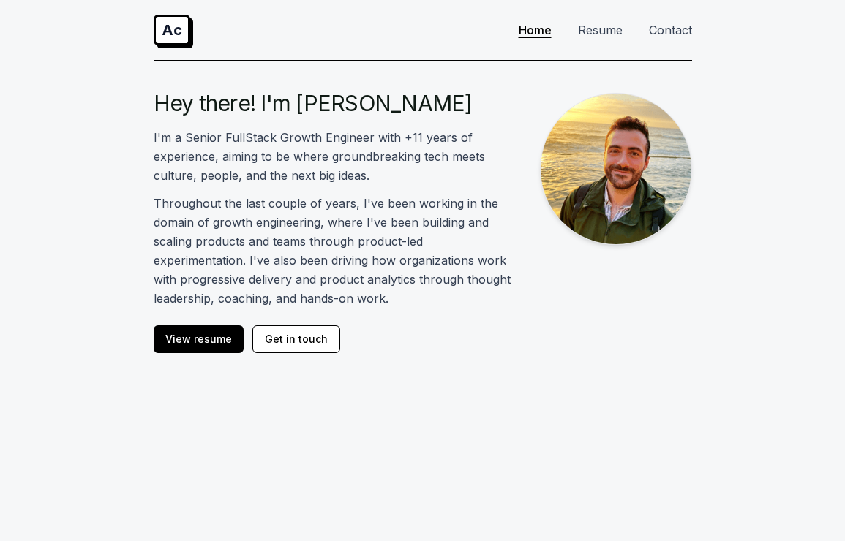
click at [175, 32] on link "Ac" at bounding box center [172, 30] width 37 height 31
click at [315, 32] on nav "Ac Home Resume Contact" at bounding box center [423, 30] width 538 height 61
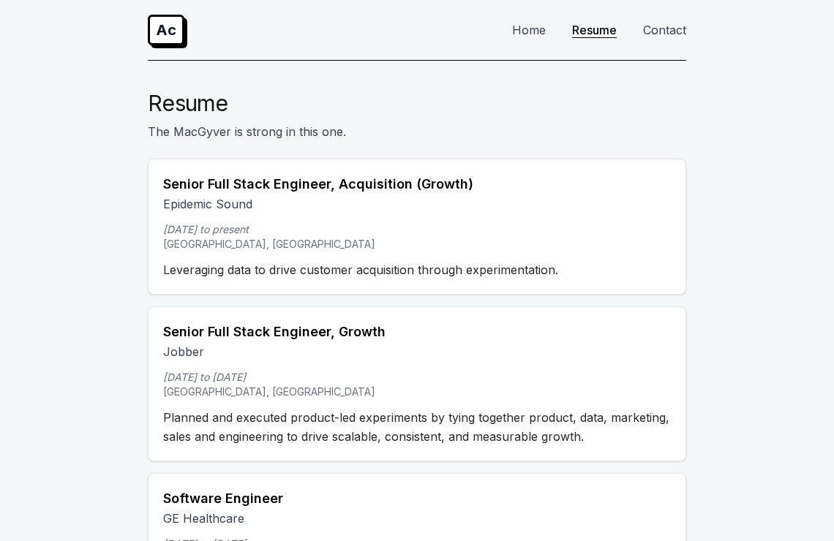
click at [544, 26] on link "Home" at bounding box center [529, 30] width 34 height 15
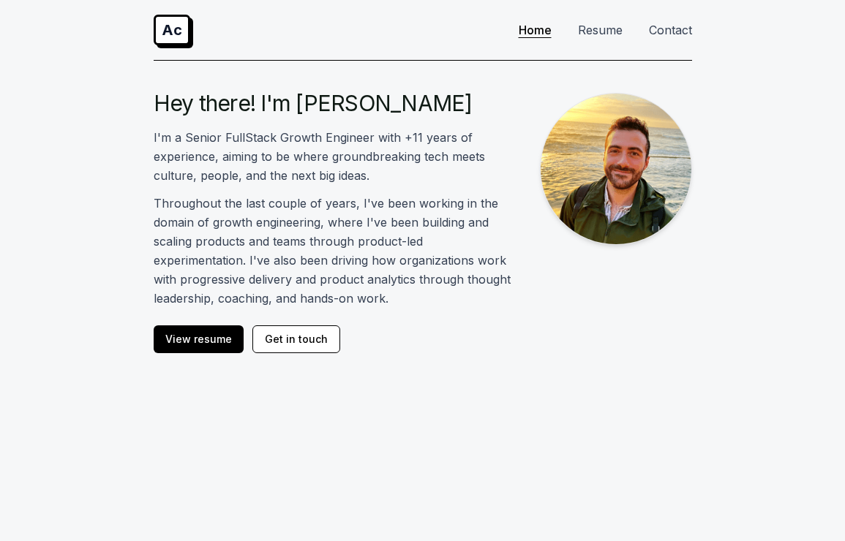
click at [599, 26] on link "Resume" at bounding box center [600, 30] width 45 height 15
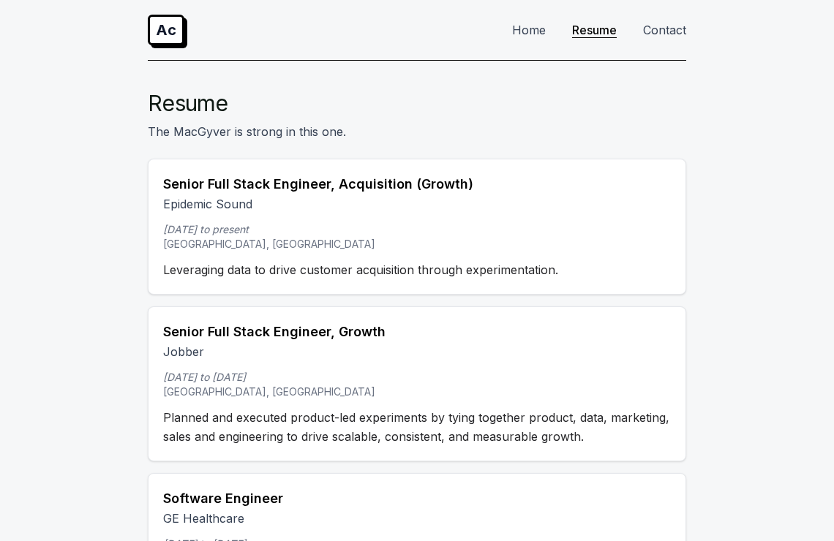
click at [676, 26] on link "Contact" at bounding box center [664, 30] width 43 height 15
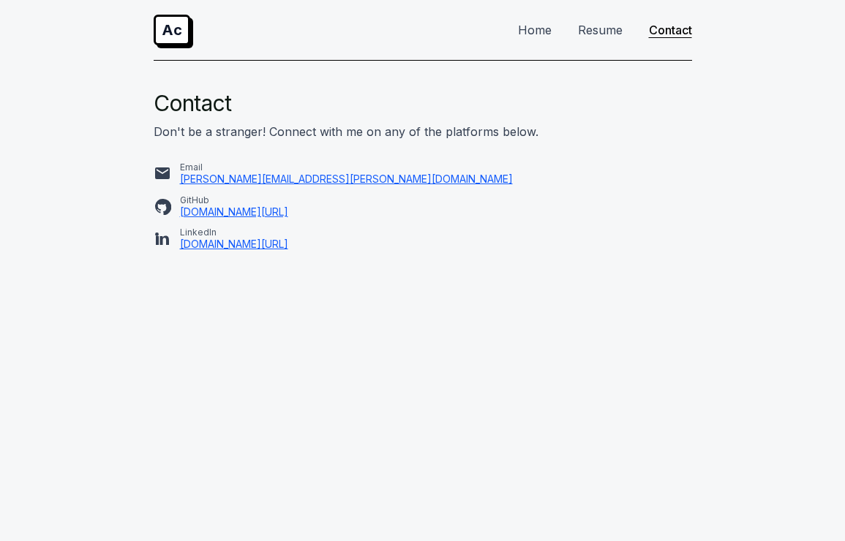
click at [611, 27] on link "Resume" at bounding box center [600, 30] width 45 height 15
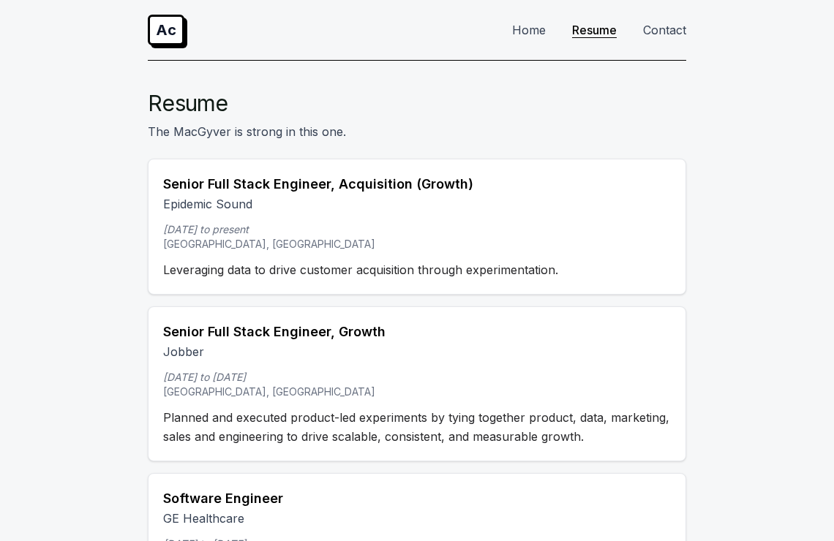
click at [560, 31] on ul "Home Resume Contact" at bounding box center [593, 30] width 186 height 18
click at [542, 30] on link "Home" at bounding box center [529, 30] width 34 height 15
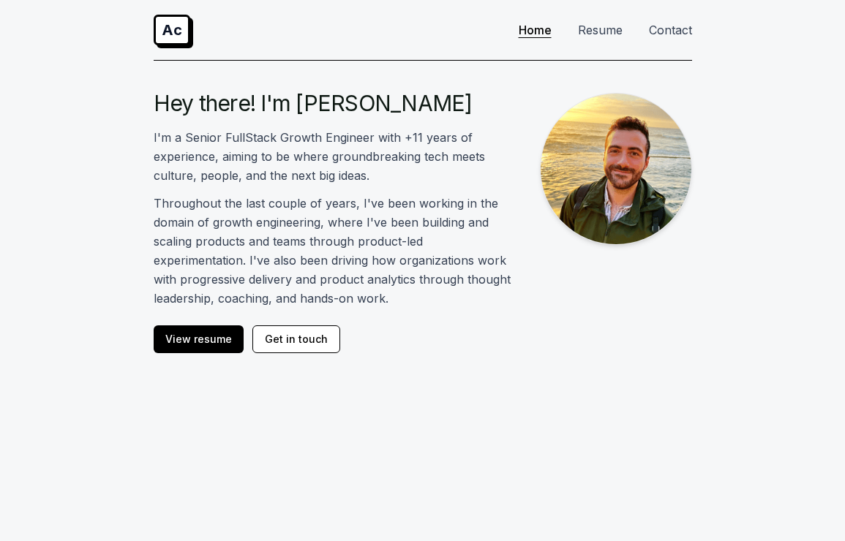
click at [589, 30] on link "Resume" at bounding box center [600, 30] width 45 height 15
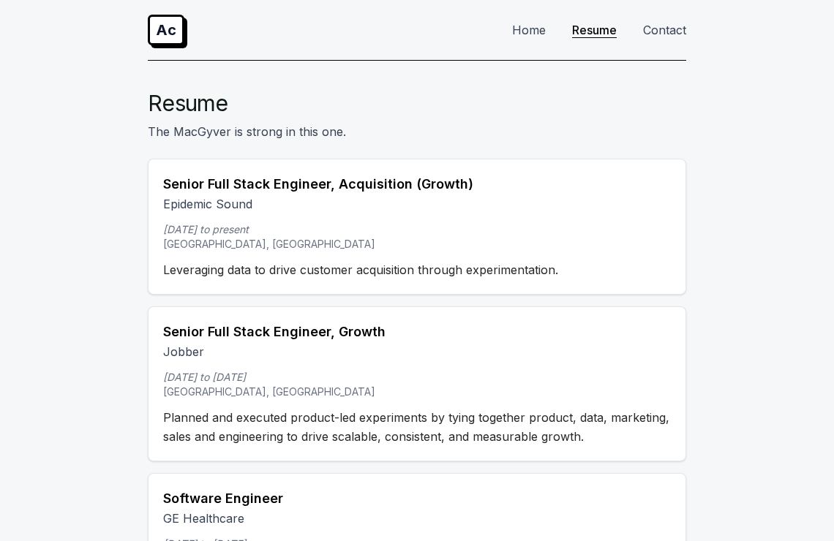
click at [653, 30] on link "Contact" at bounding box center [664, 30] width 43 height 15
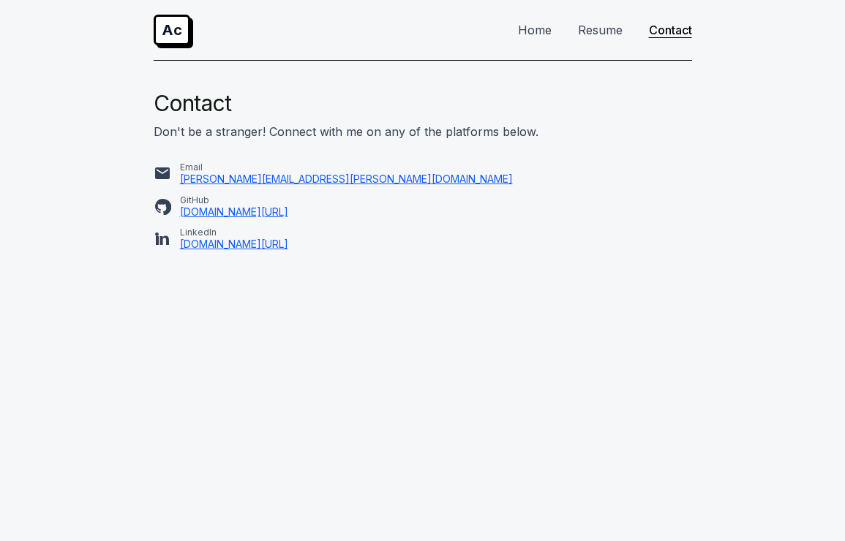
click at [176, 32] on link "Ac" at bounding box center [172, 30] width 37 height 31
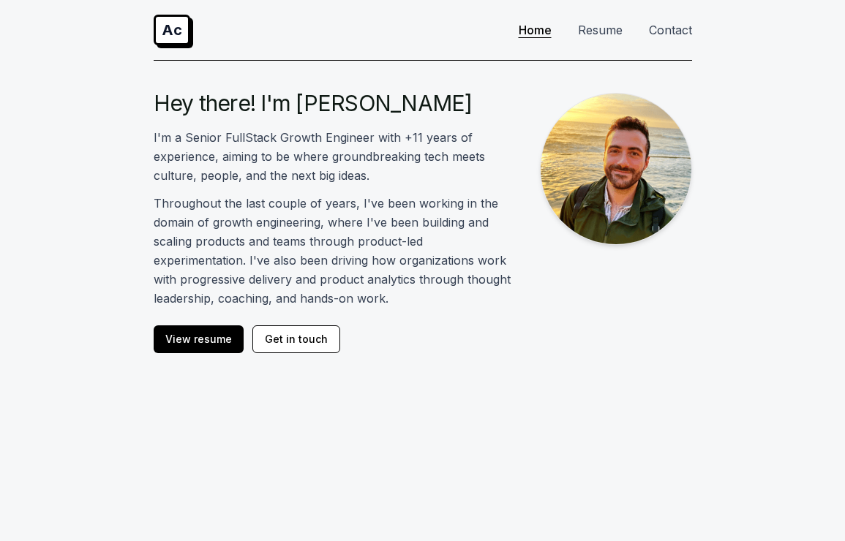
click at [592, 29] on link "Resume" at bounding box center [600, 30] width 45 height 15
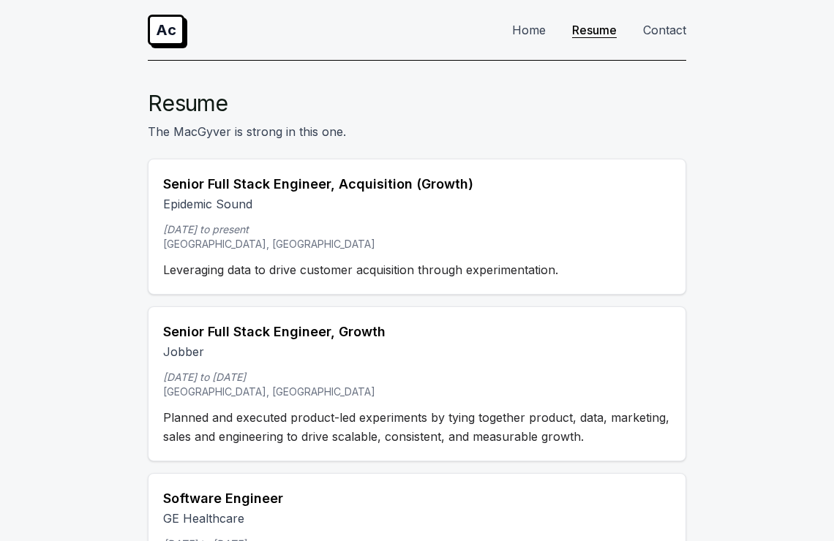
click at [530, 36] on link "Home" at bounding box center [529, 30] width 34 height 15
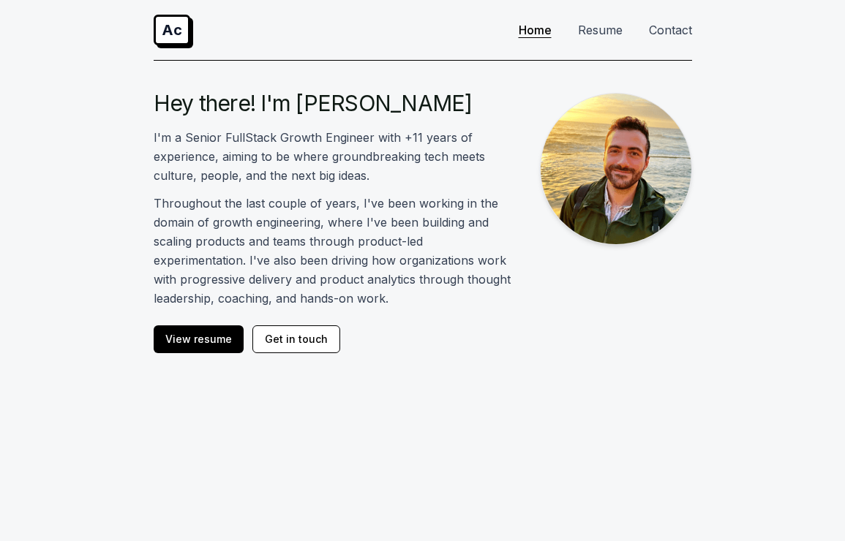
click at [600, 30] on link "Resume" at bounding box center [600, 30] width 45 height 15
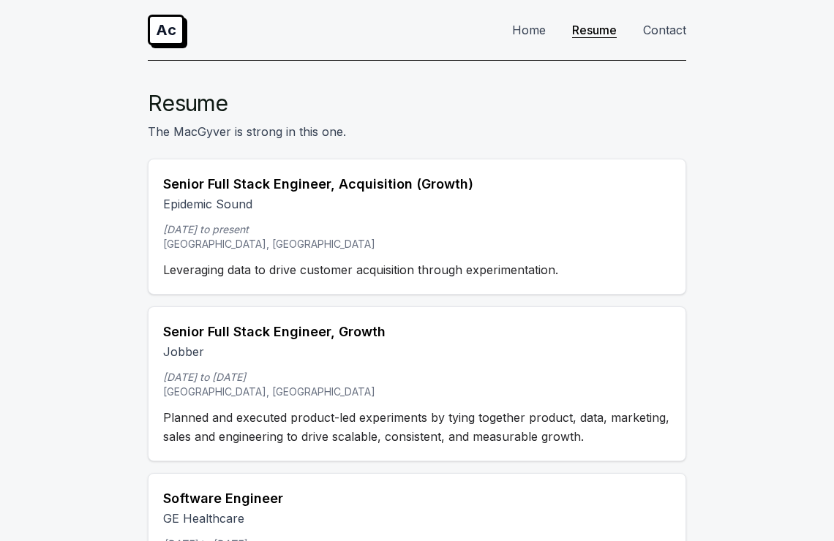
click at [663, 34] on link "Contact" at bounding box center [664, 30] width 43 height 15
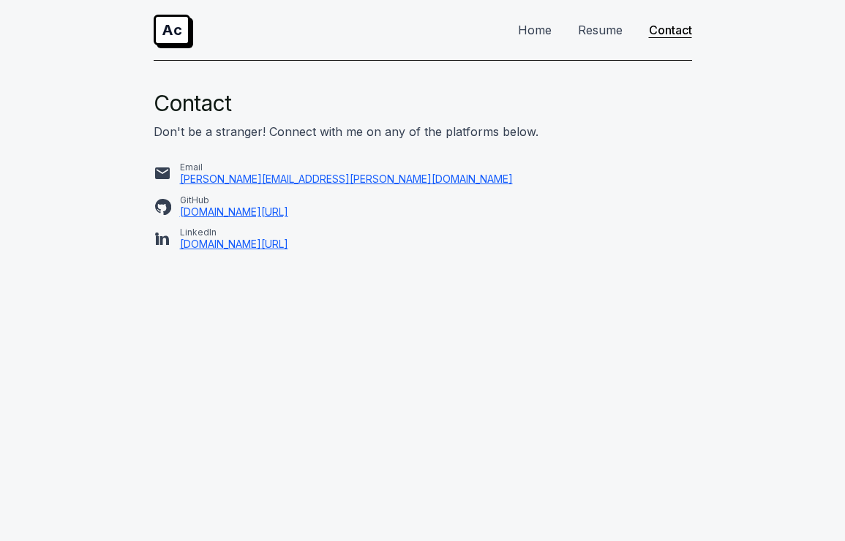
click at [587, 31] on link "Resume" at bounding box center [600, 30] width 45 height 15
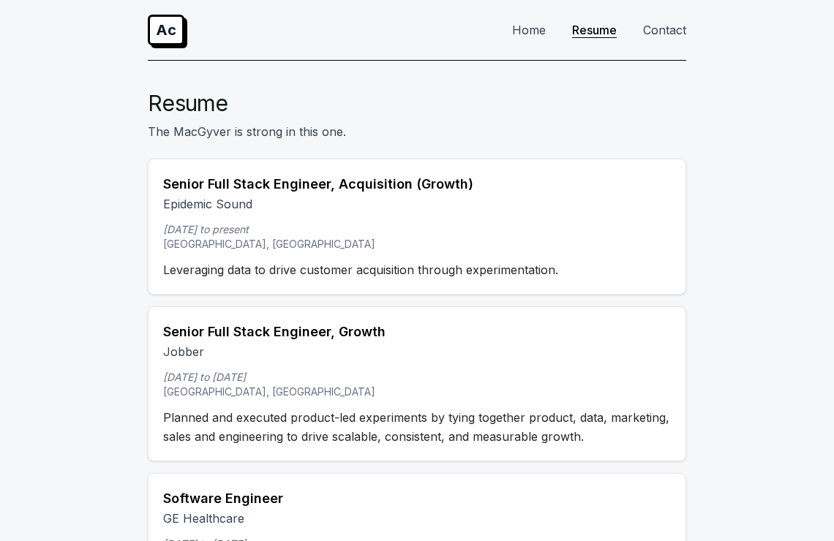
click at [159, 24] on link "Ac" at bounding box center [166, 30] width 37 height 31
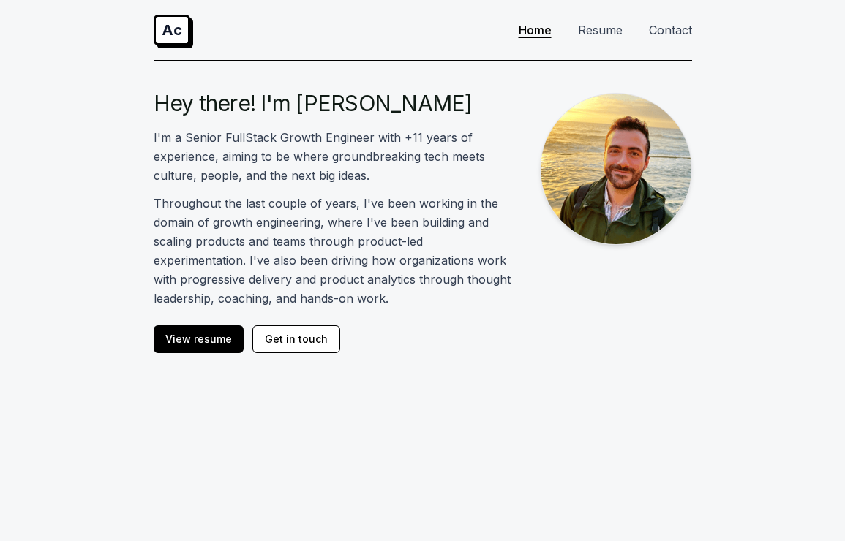
click at [170, 29] on link "Ac" at bounding box center [172, 30] width 37 height 31
click at [606, 30] on link "Resume" at bounding box center [600, 30] width 45 height 15
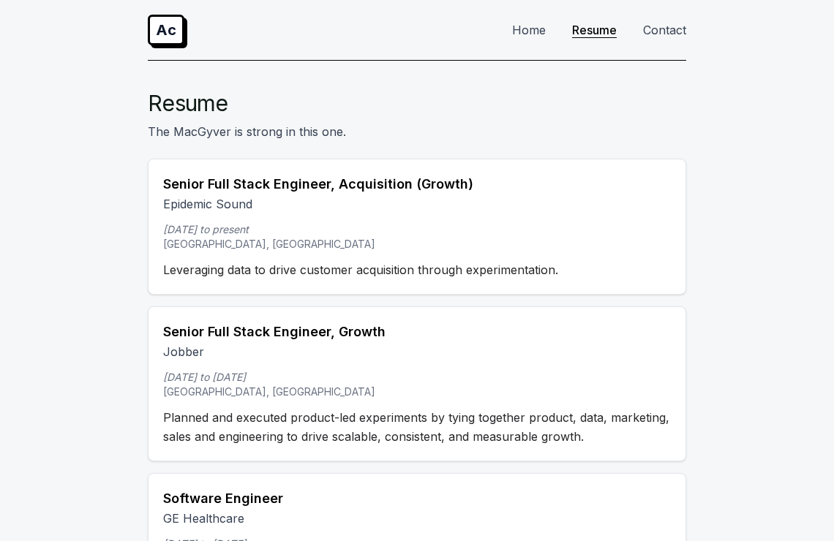
click at [168, 23] on link "Ac" at bounding box center [166, 30] width 37 height 31
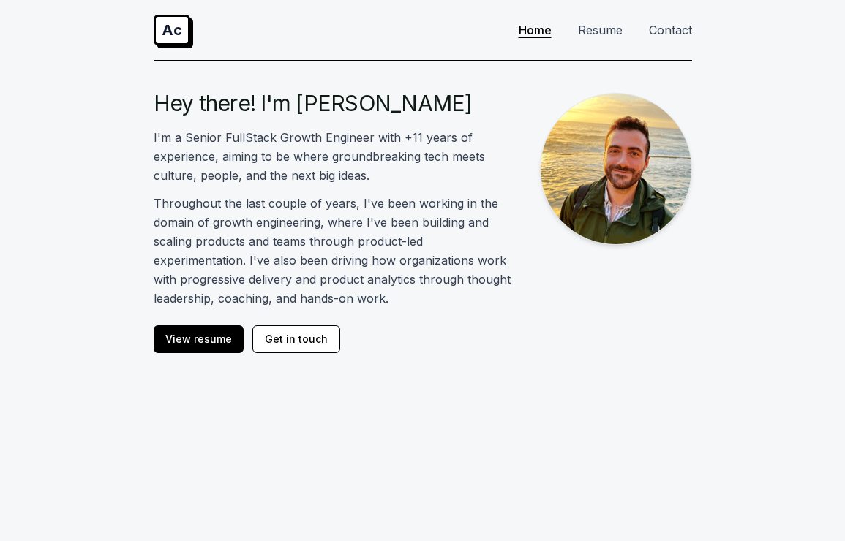
click at [309, 18] on nav "Ac Home Resume Contact" at bounding box center [423, 30] width 538 height 61
